Goal: Task Accomplishment & Management: Use online tool/utility

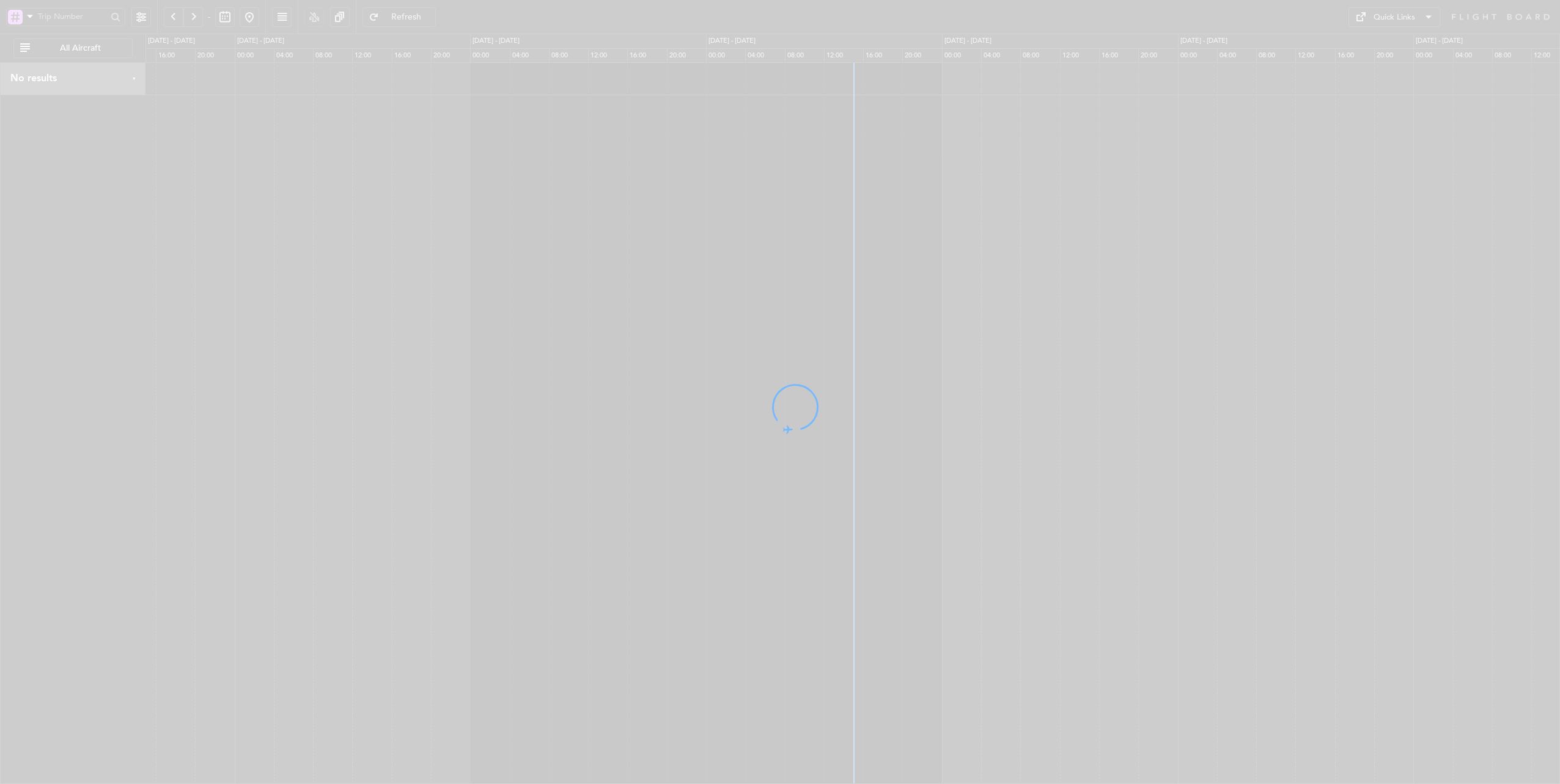
drag, startPoint x: 897, startPoint y: 334, endPoint x: 636, endPoint y: 342, distance: 261.1
click at [636, 342] on div at bounding box center [780, 392] width 1560 height 784
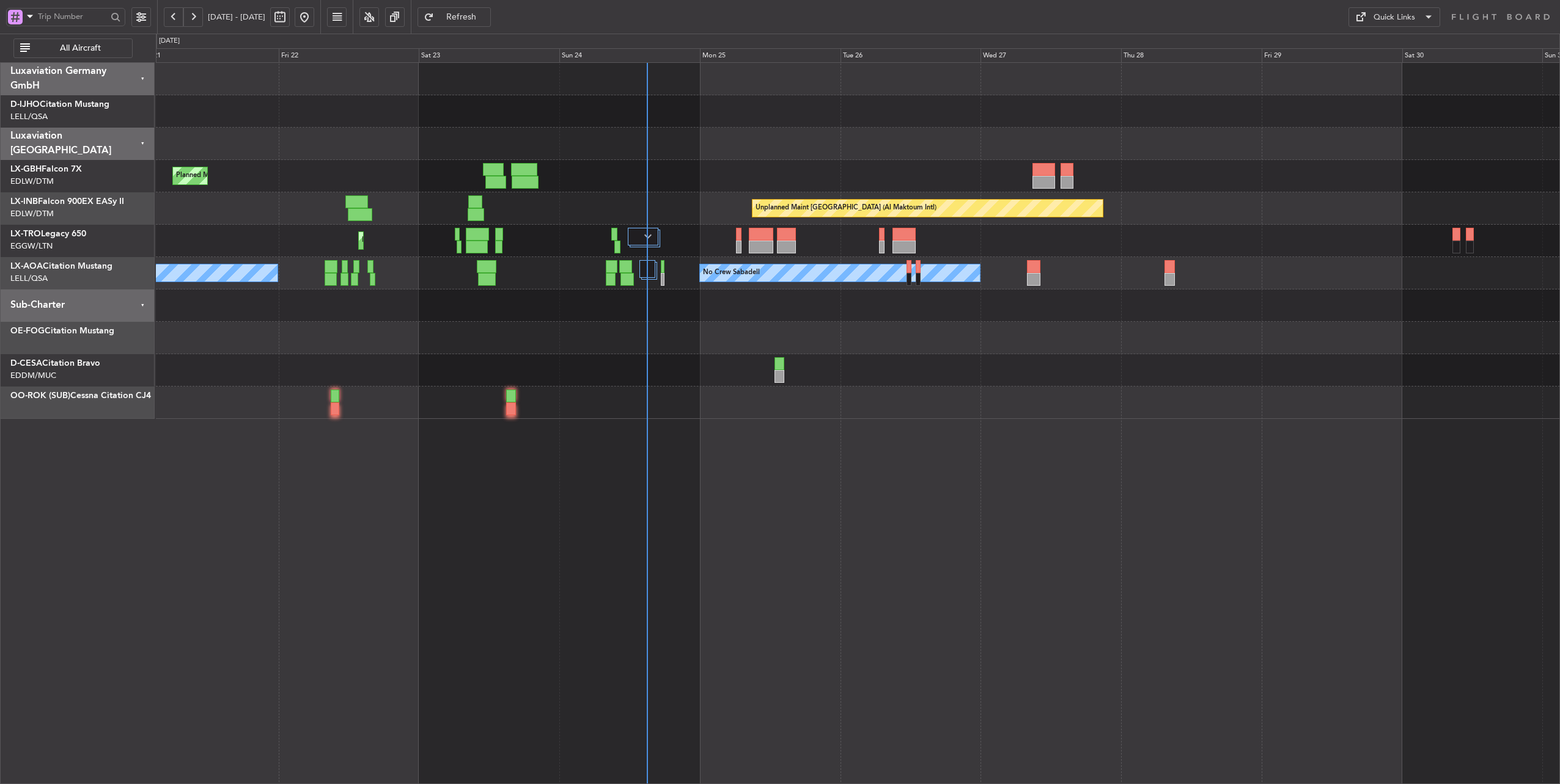
click at [670, 272] on div "No Crew Sabadell No Crew Sabadell" at bounding box center [858, 273] width 1404 height 32
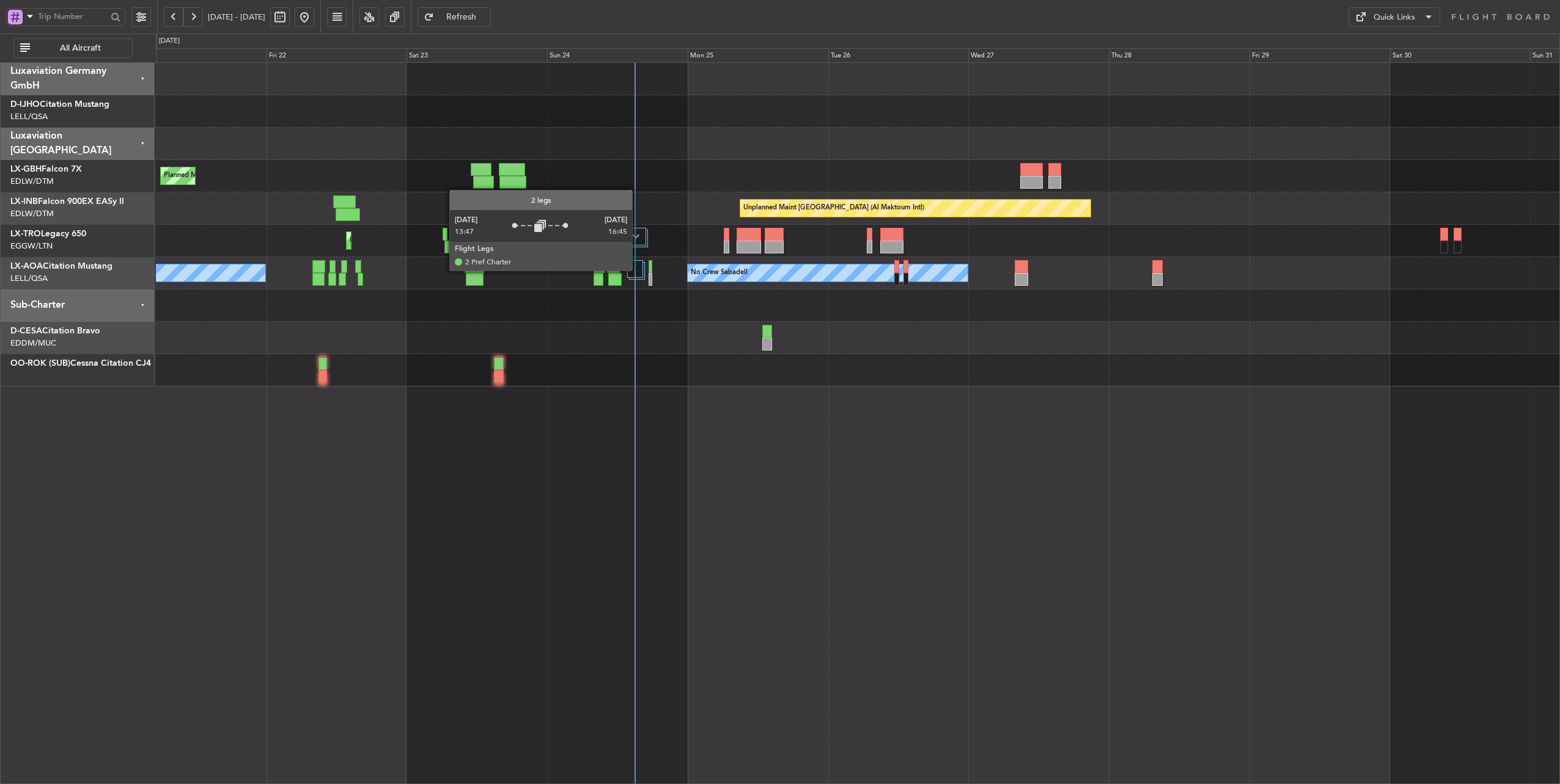
click at [638, 270] on div at bounding box center [635, 269] width 16 height 18
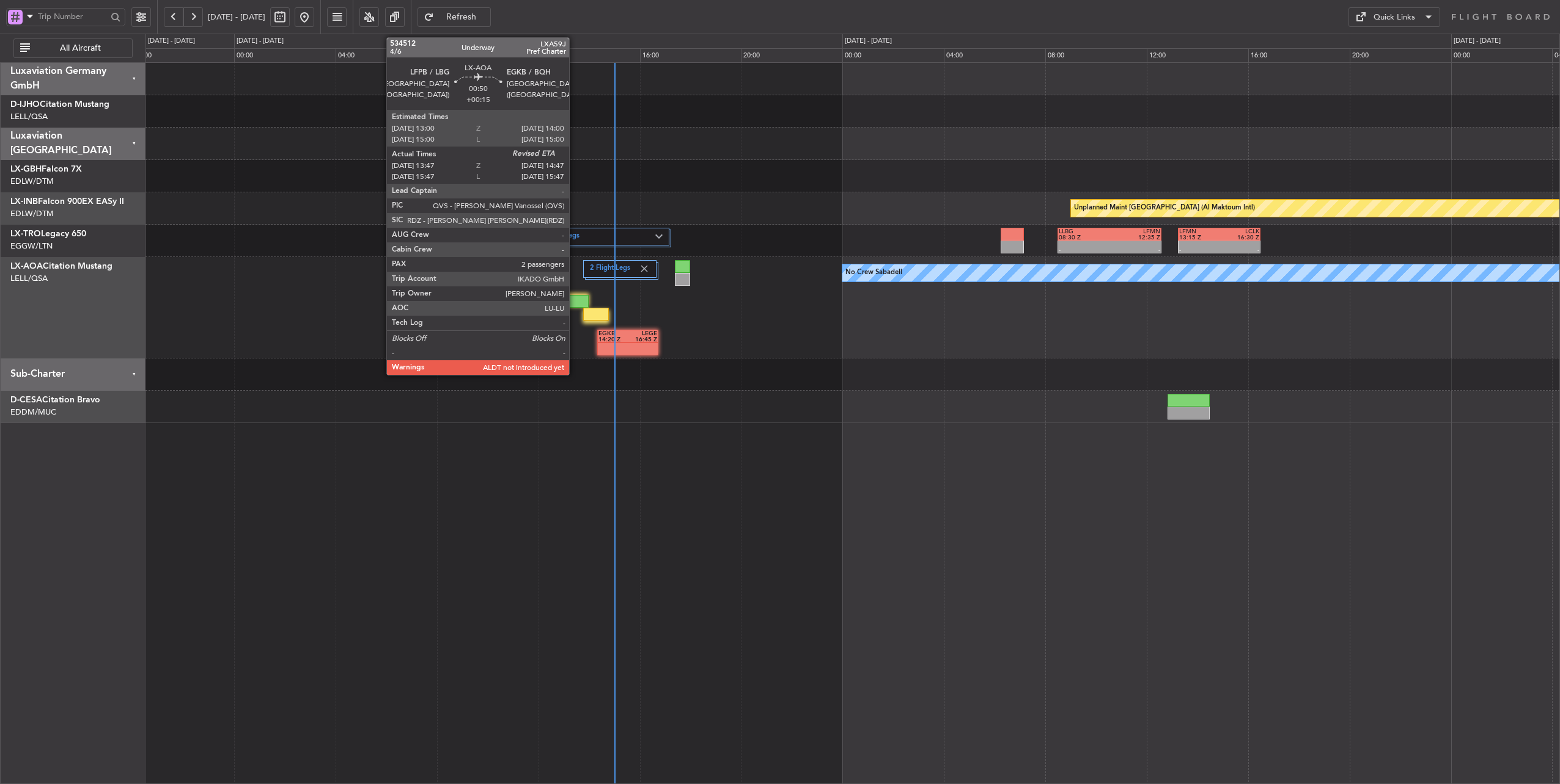
click at [575, 302] on div at bounding box center [576, 301] width 26 height 13
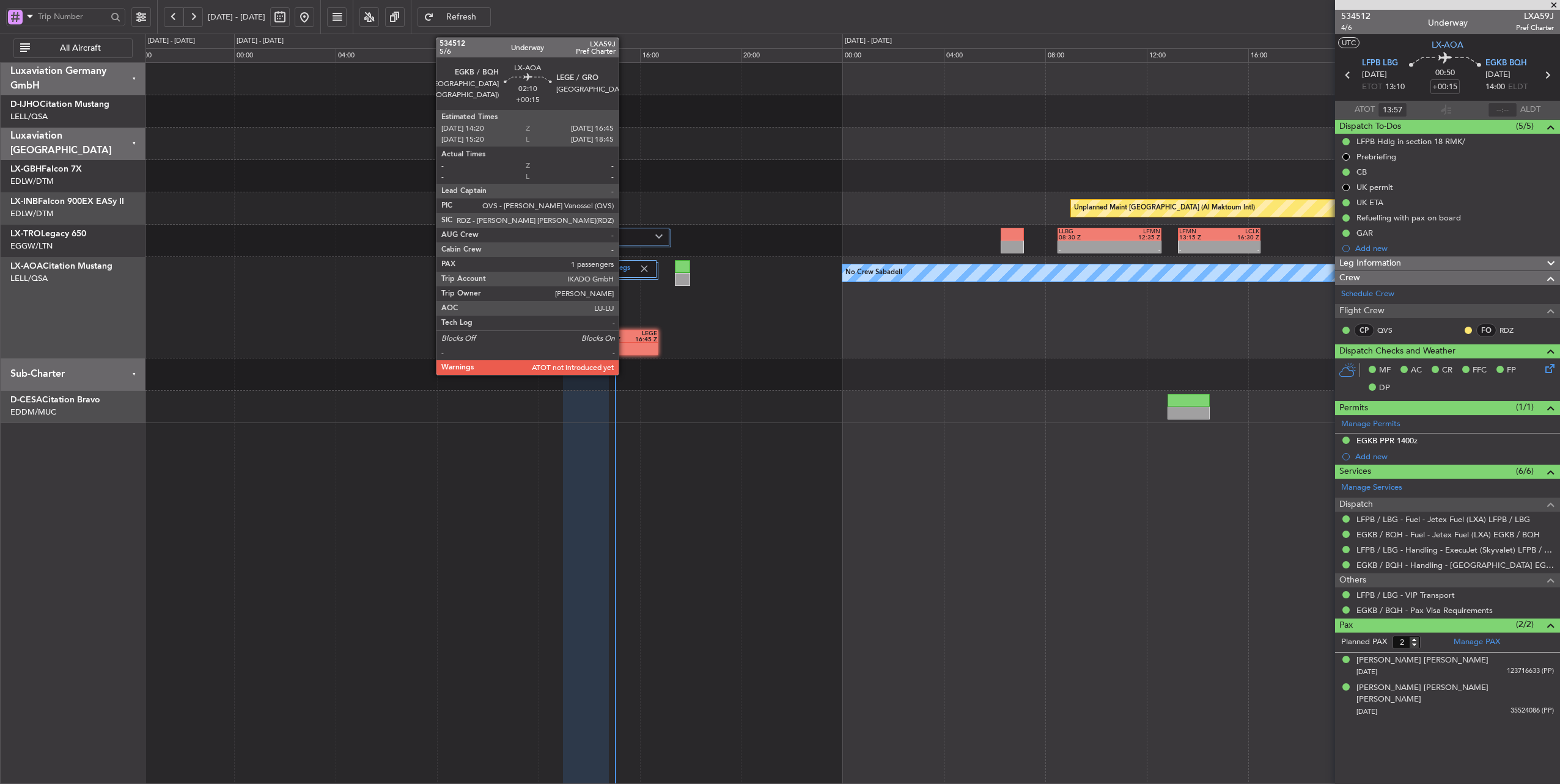
click at [624, 335] on div "EGKB" at bounding box center [613, 334] width 29 height 6
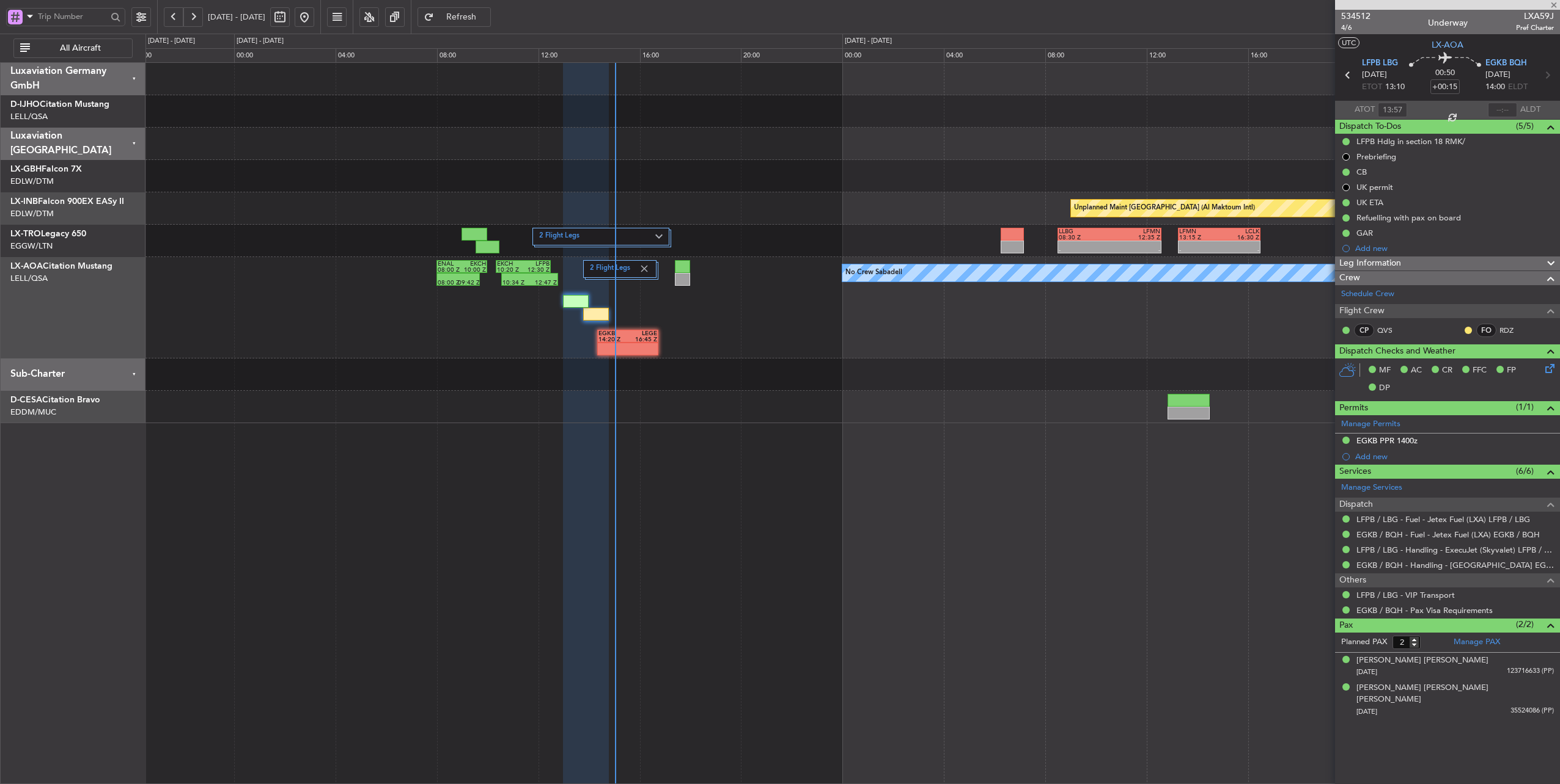
type input "1"
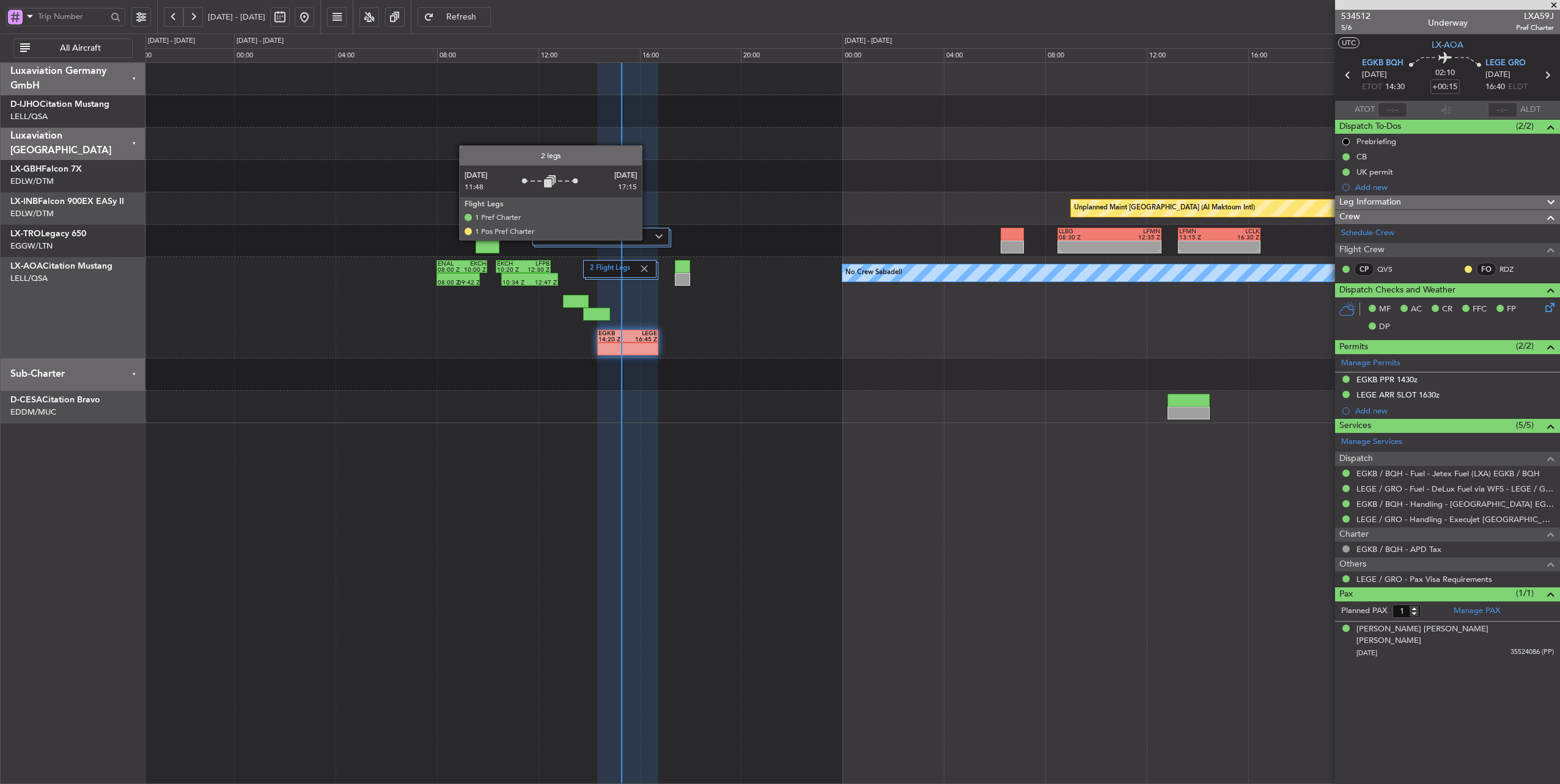
click at [648, 239] on label "2 Flight Legs" at bounding box center [597, 236] width 116 height 11
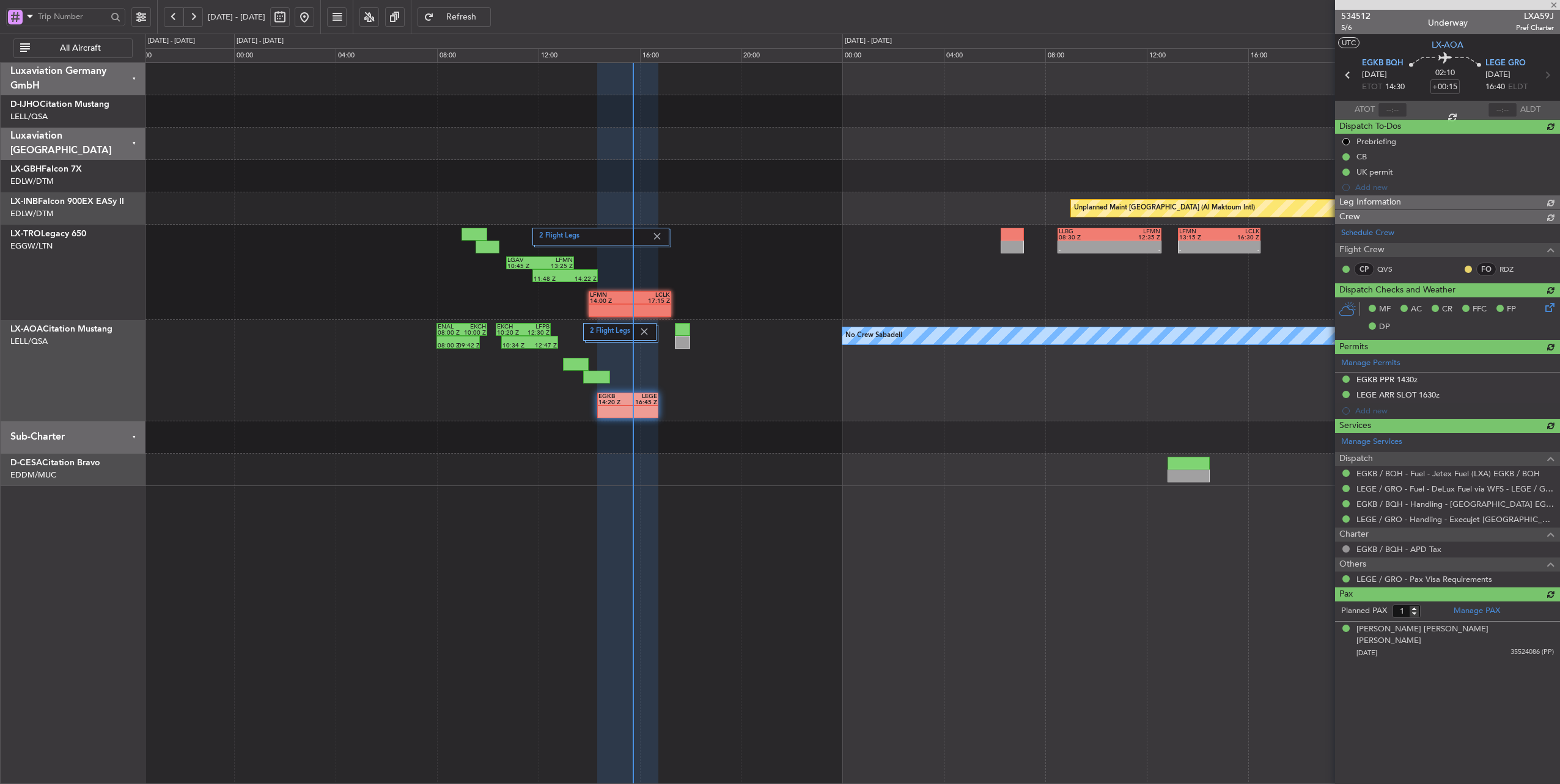
type input "15:30"
